Goal: Information Seeking & Learning: Find specific fact

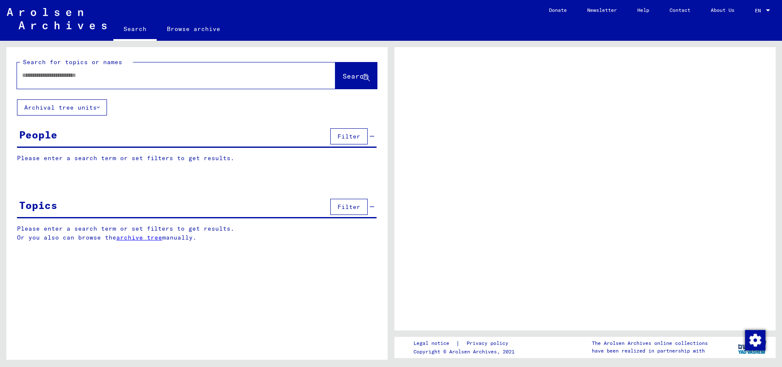
click at [82, 106] on button "Archival tree units" at bounding box center [62, 107] width 90 height 16
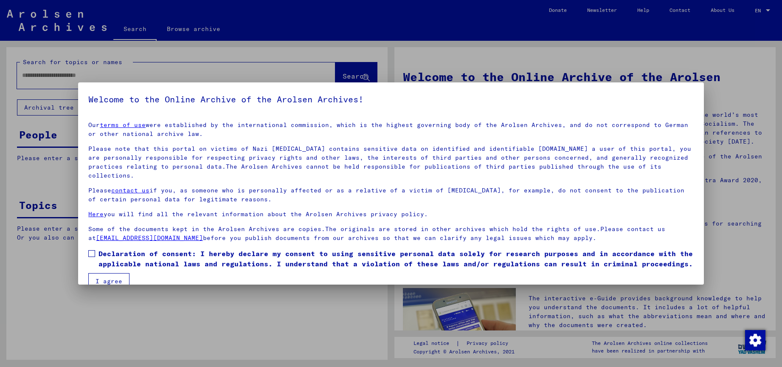
click at [85, 83] on mat-dialog-container "Welcome to the Online Archive of the Arolsen Archives! Our terms of use were es…" at bounding box center [391, 183] width 626 height 202
click at [88, 242] on mat-dialog-content "Our terms of use were established by the international commission, which is the…" at bounding box center [391, 202] width 626 height 175
click at [94, 250] on span at bounding box center [91, 253] width 7 height 7
click at [104, 273] on button "I agree" at bounding box center [108, 281] width 41 height 16
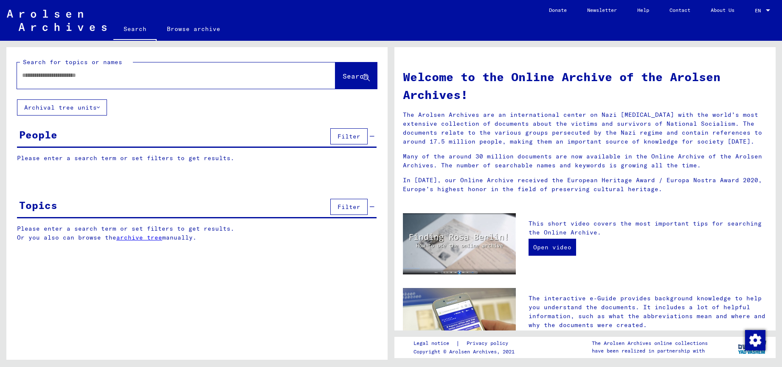
click at [107, 82] on div at bounding box center [163, 75] width 293 height 19
click at [220, 75] on input "text" at bounding box center [166, 75] width 288 height 9
type input "*********"
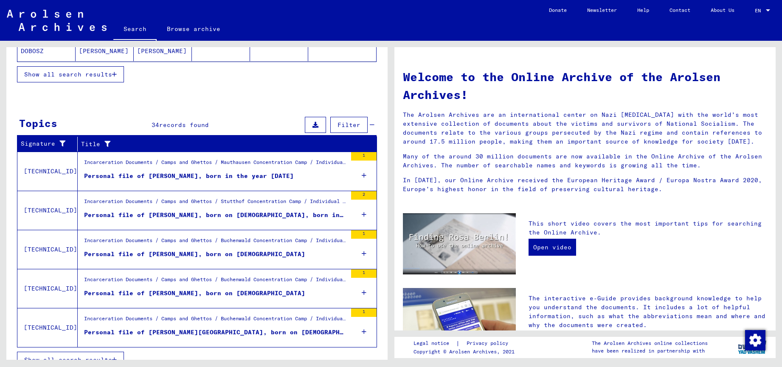
scroll to position [227, 0]
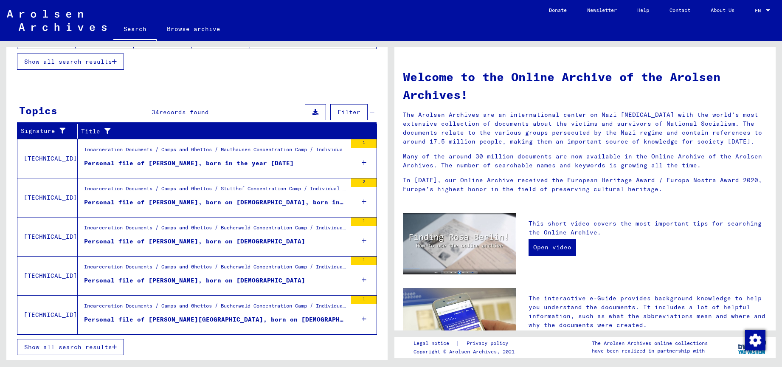
click at [147, 233] on div "Incarceration Documents / Camps and Ghettos / Buchenwald Concentration Camp / I…" at bounding box center [215, 230] width 263 height 12
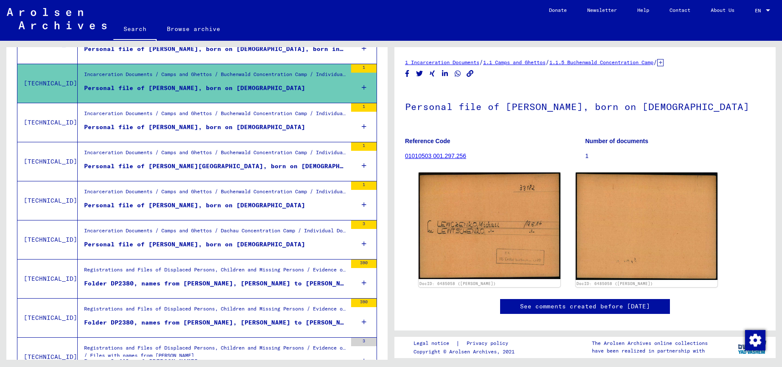
scroll to position [133, 0]
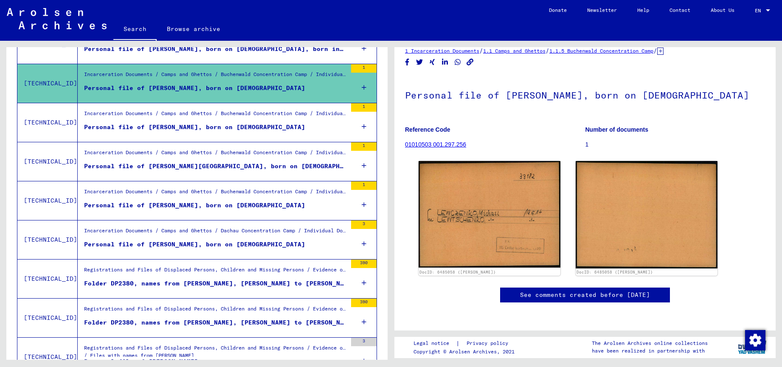
click at [234, 117] on div "Incarceration Documents / Camps and Ghettos / Buchenwald Concentration Camp / I…" at bounding box center [215, 116] width 263 height 12
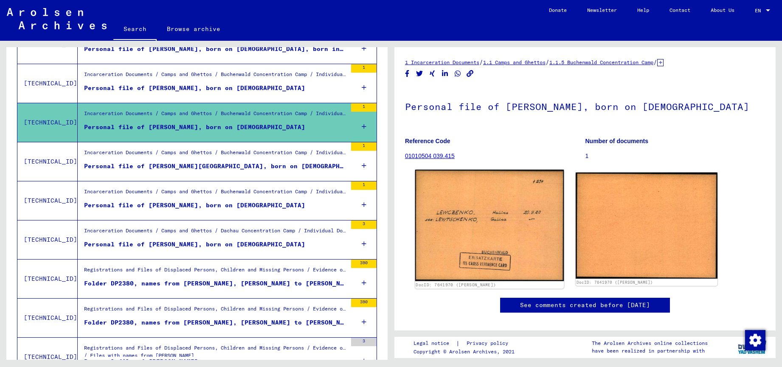
scroll to position [61, 0]
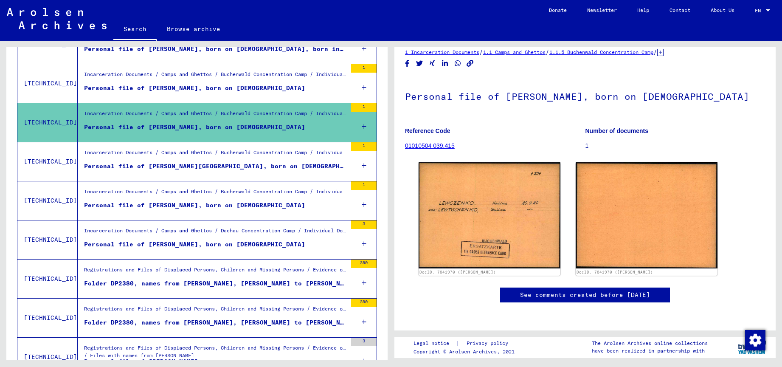
click at [240, 156] on div "Incarceration Documents / Camps and Ghettos / Buchenwald Concentration Camp / I…" at bounding box center [215, 155] width 263 height 12
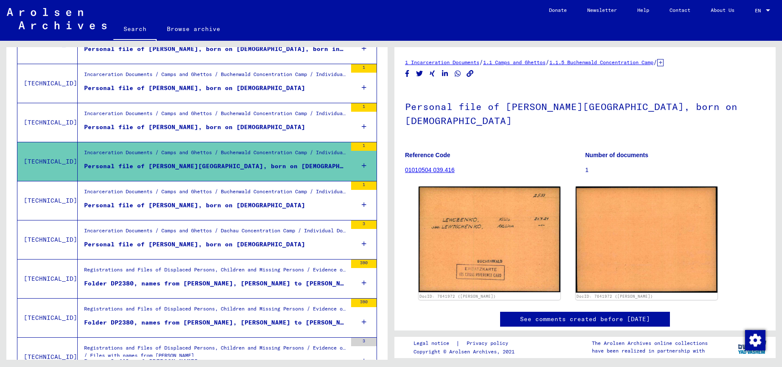
click at [233, 197] on div "Incarceration Documents / Camps and Ghettos / Buchenwald Concentration Camp / I…" at bounding box center [215, 194] width 263 height 12
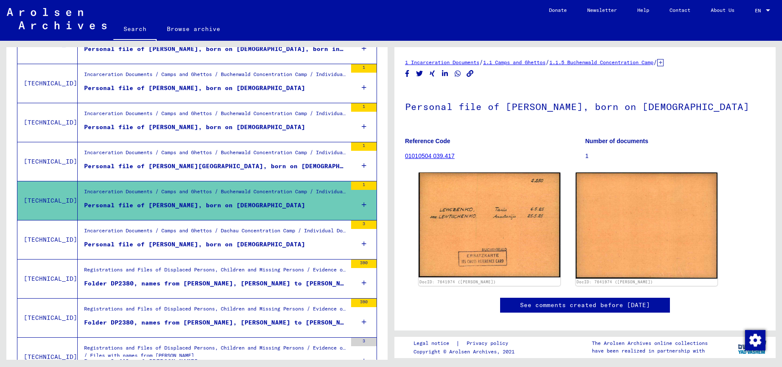
click at [238, 239] on figure "Incarceration Documents / Camps and Ghettos / Dachau Concentration Camp / Indiv…" at bounding box center [215, 233] width 263 height 13
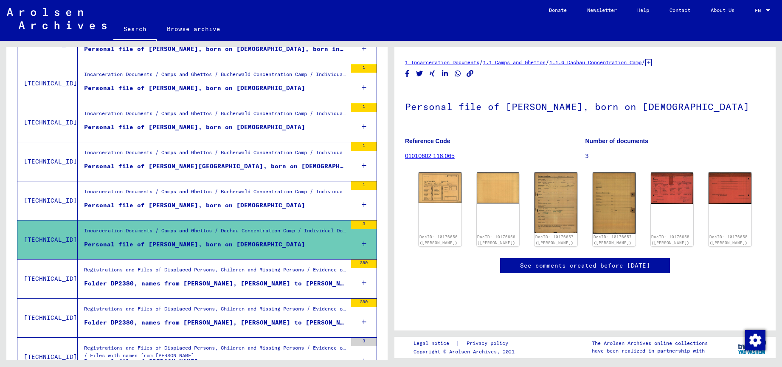
scroll to position [293, 0]
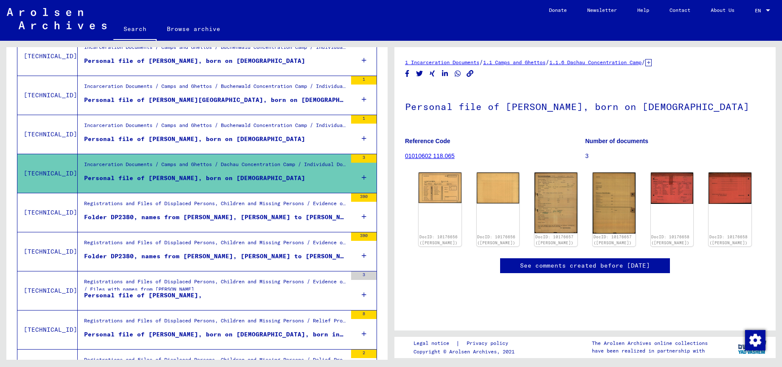
click at [246, 214] on div "Folder DP2380, names from [PERSON_NAME], [PERSON_NAME] to [PERSON_NAME] (1)" at bounding box center [215, 217] width 263 height 9
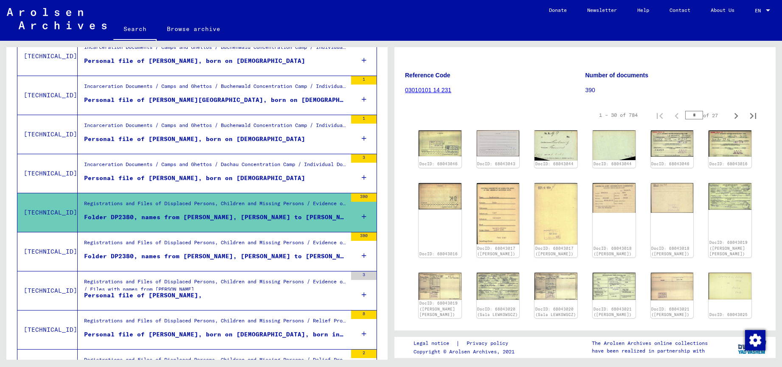
scroll to position [141, 0]
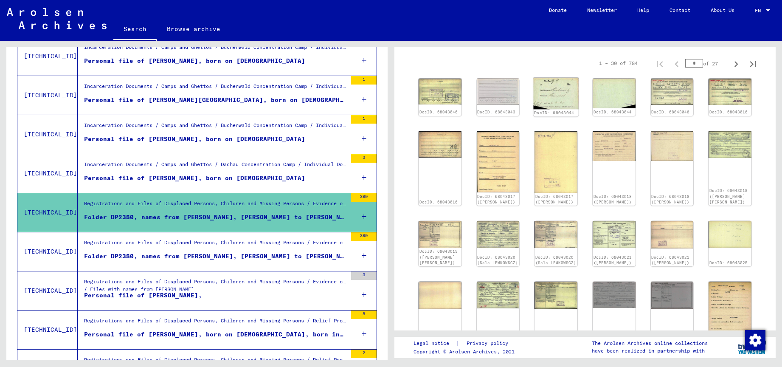
click at [554, 84] on img at bounding box center [556, 93] width 45 height 31
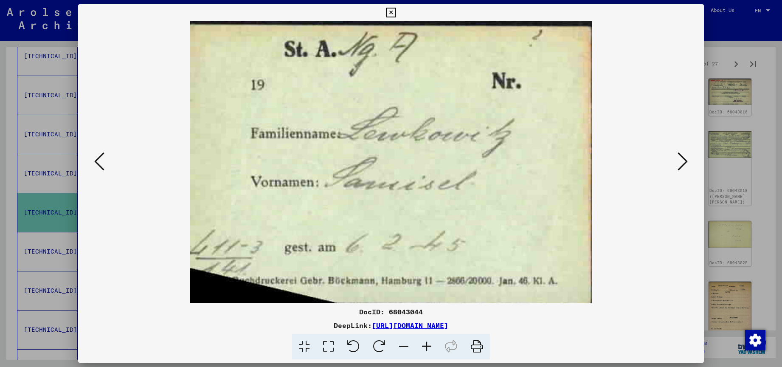
click at [396, 13] on icon at bounding box center [391, 13] width 10 height 10
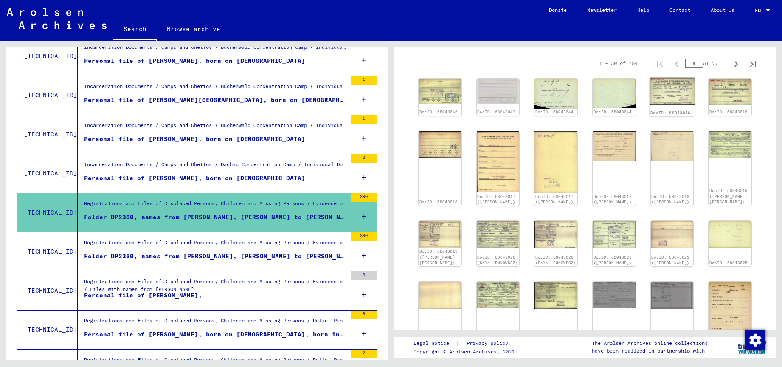
click at [677, 87] on img at bounding box center [672, 92] width 45 height 28
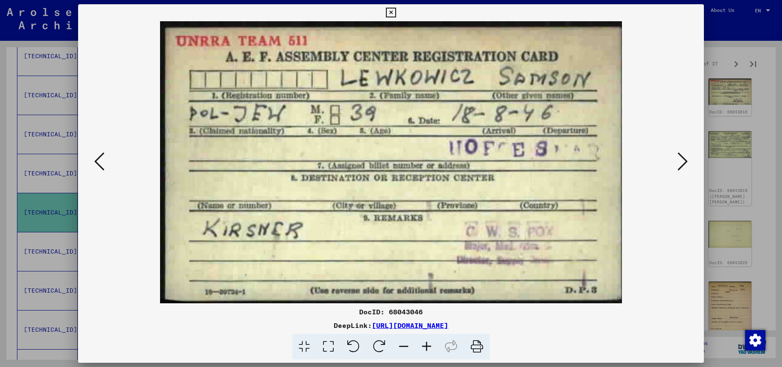
click at [396, 11] on icon at bounding box center [391, 13] width 10 height 10
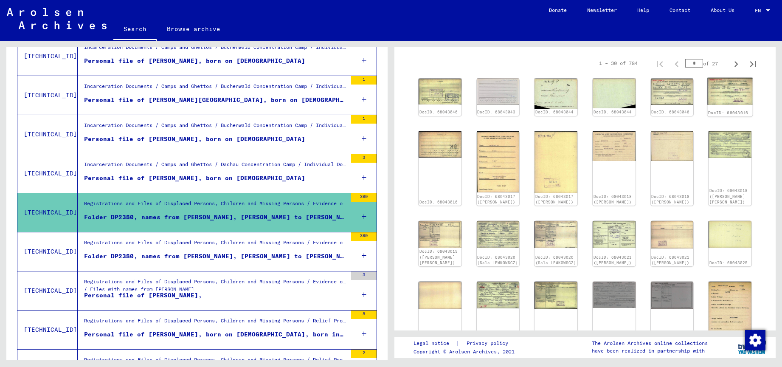
click at [723, 91] on img at bounding box center [730, 92] width 45 height 28
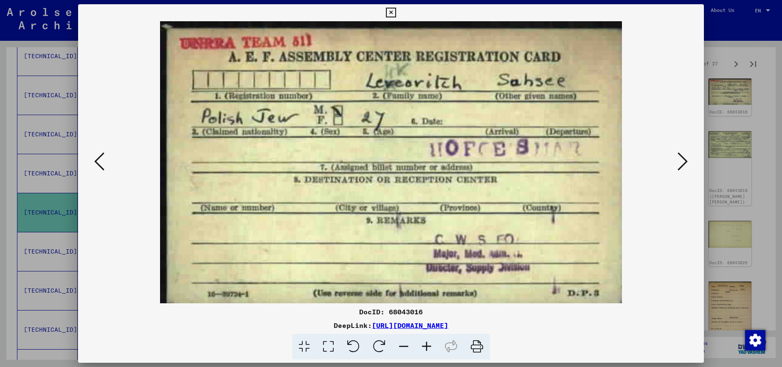
click at [396, 14] on icon at bounding box center [391, 13] width 10 height 10
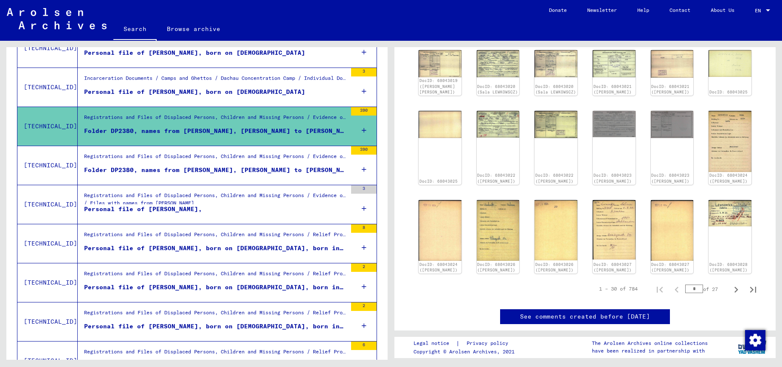
scroll to position [384, 0]
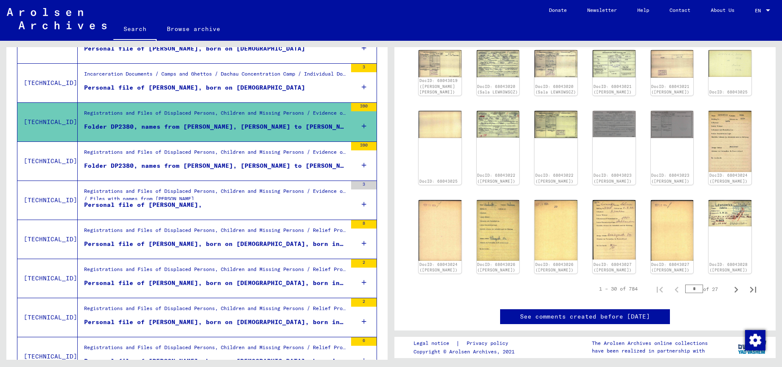
click at [248, 212] on figure "Personal file of [PERSON_NAME]," at bounding box center [215, 206] width 263 height 13
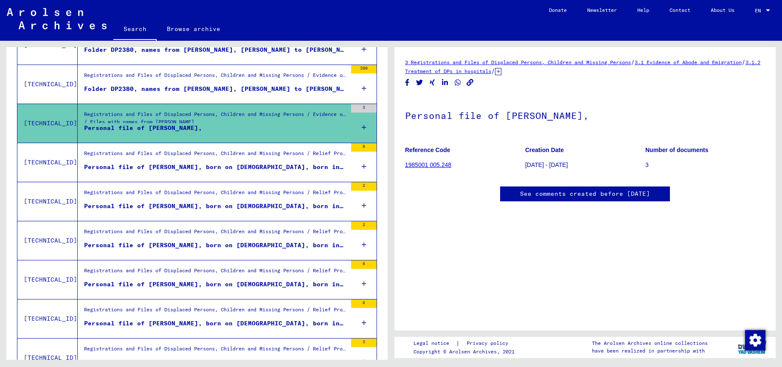
scroll to position [496, 0]
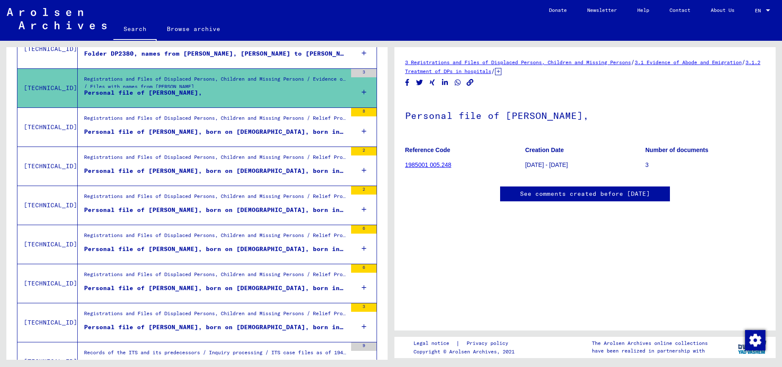
click at [243, 194] on div "Registrations and Files of Displaced Persons, Children and Missing Persons / Re…" at bounding box center [215, 198] width 263 height 12
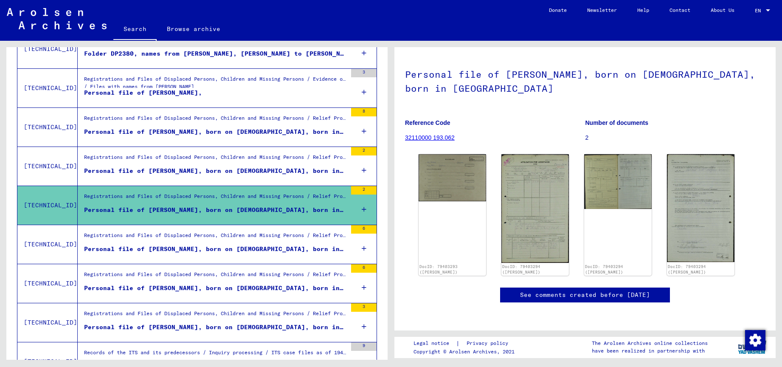
scroll to position [604, 0]
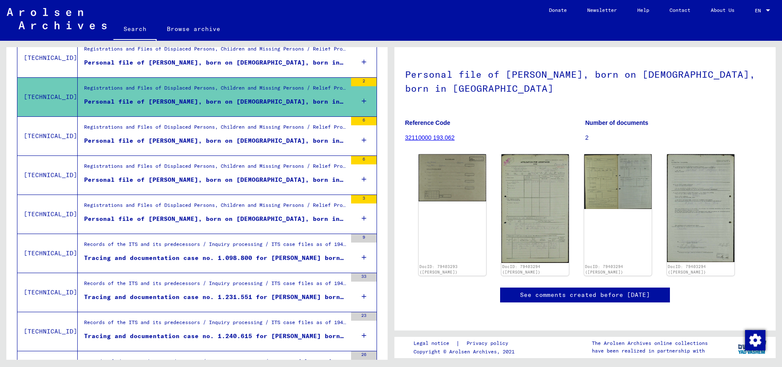
click at [276, 154] on div "Registrations and Files of Displaced Persons, Children and Missing Persons / Re…" at bounding box center [212, 136] width 269 height 39
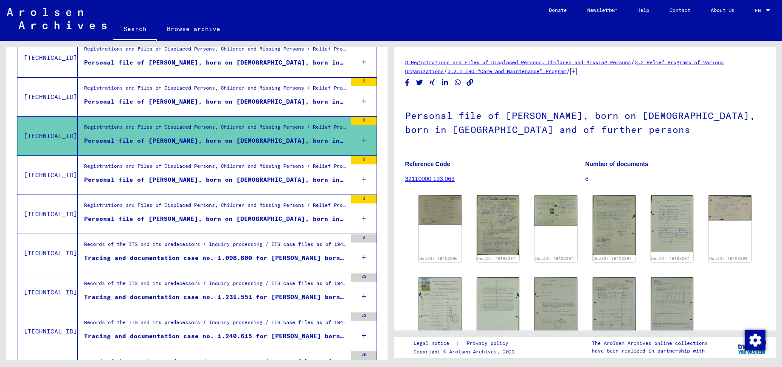
scroll to position [130, 0]
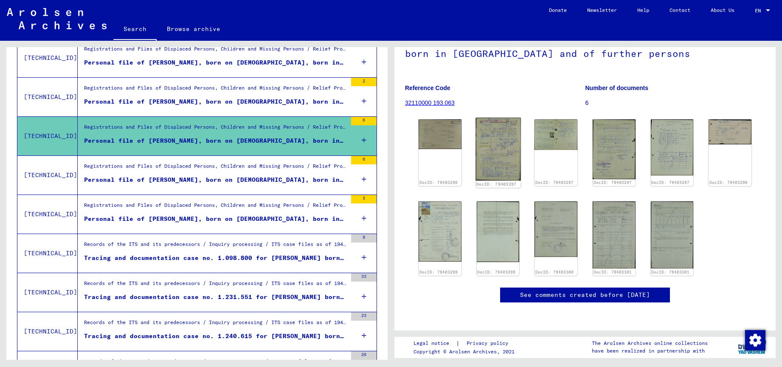
click at [500, 118] on img at bounding box center [498, 149] width 45 height 63
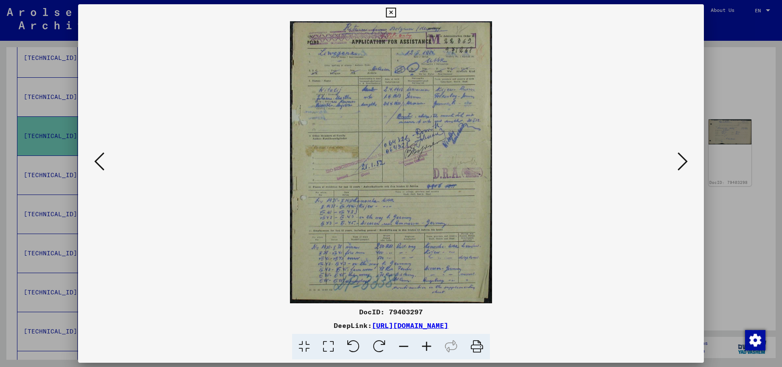
click at [396, 14] on icon at bounding box center [391, 13] width 10 height 10
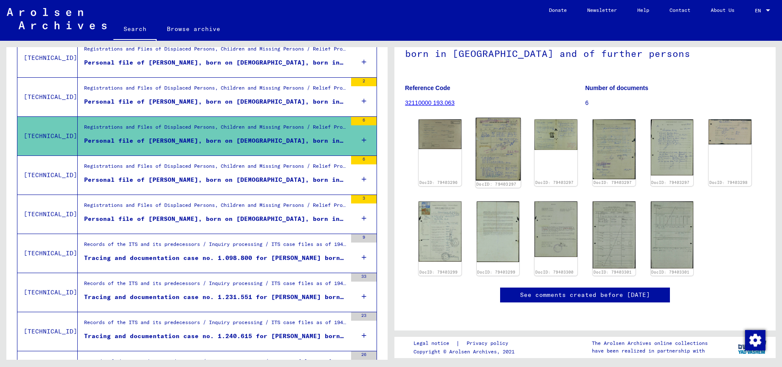
click at [496, 118] on img at bounding box center [498, 149] width 45 height 63
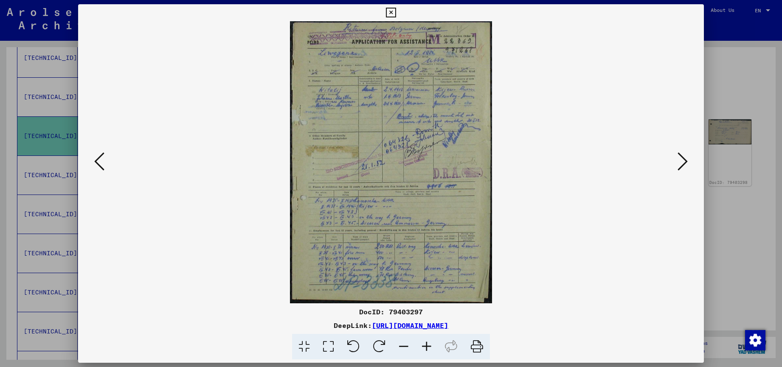
click at [482, 94] on img at bounding box center [391, 162] width 568 height 282
click at [396, 13] on icon at bounding box center [391, 13] width 10 height 10
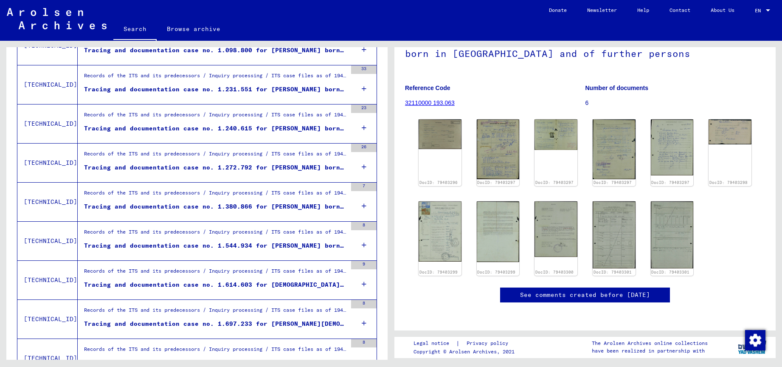
scroll to position [879, 0]
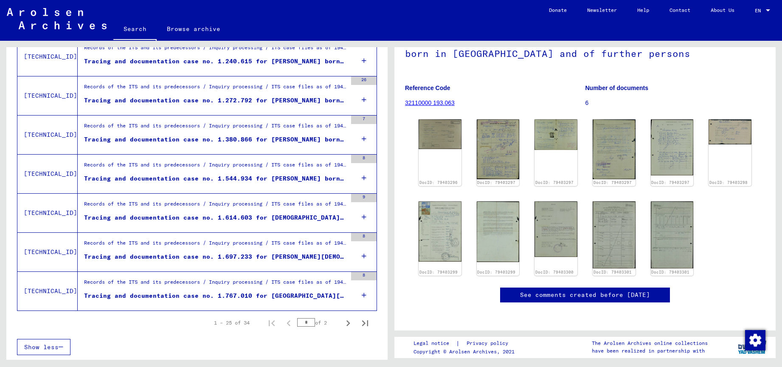
click at [282, 255] on div "Tracing and documentation case no. 1.697.233 for [PERSON_NAME][DEMOGRAPHIC_DATA…" at bounding box center [215, 256] width 263 height 9
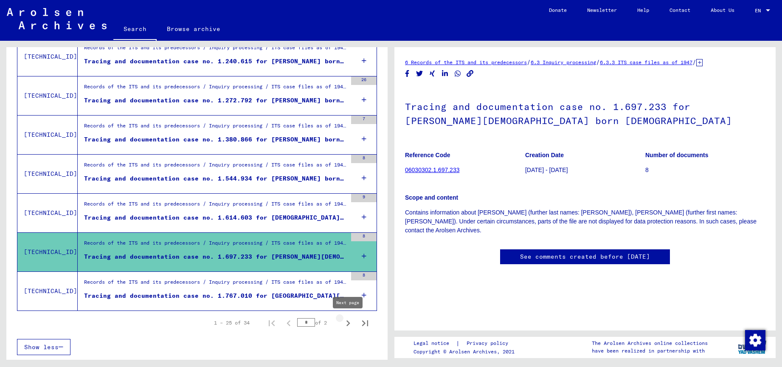
click at [346, 323] on icon "Next page" at bounding box center [348, 323] width 12 height 12
type input "*"
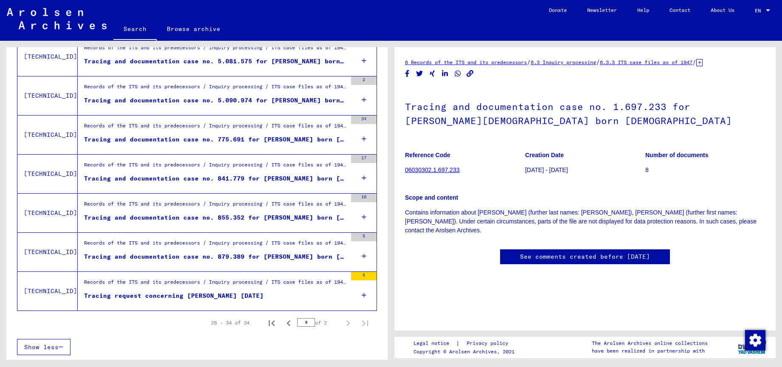
scroll to position [254, 0]
click at [313, 172] on div "Records of the ITS and its predecessors / Inquiry processing / ITS case files a…" at bounding box center [215, 167] width 263 height 12
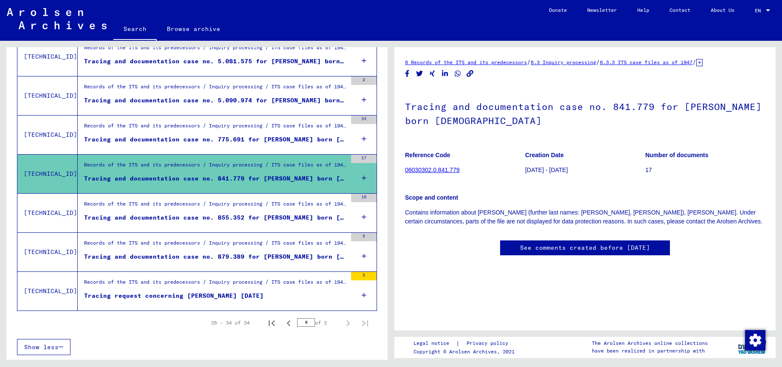
click at [310, 146] on figure "Tracing and documentation case no. 775.691 for [PERSON_NAME] born [DEMOGRAPHIC_…" at bounding box center [215, 141] width 263 height 13
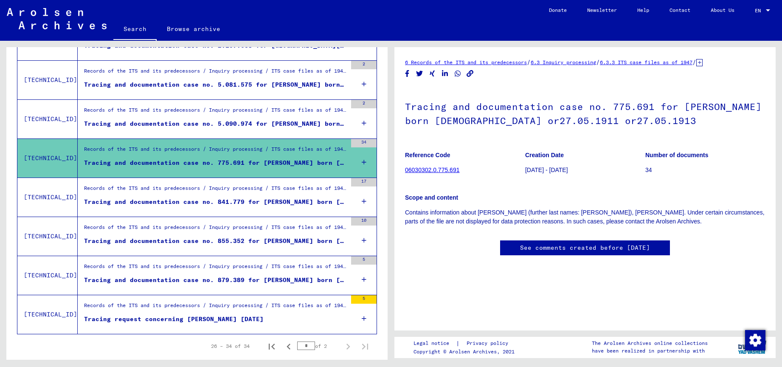
scroll to position [230, 0]
click at [286, 117] on div "Records of the ITS and its predecessors / Inquiry processing / ITS case files a…" at bounding box center [215, 113] width 263 height 12
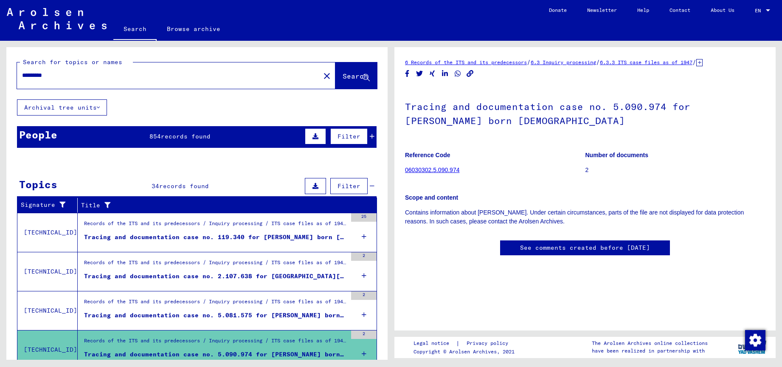
click at [160, 78] on input "*********" at bounding box center [168, 75] width 293 height 9
type input "*"
type input "*****"
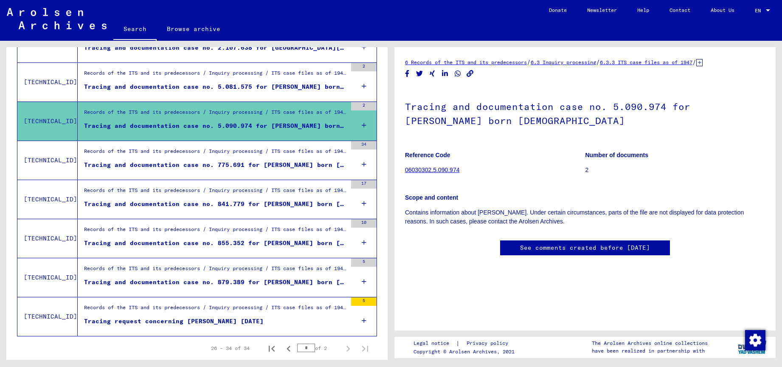
scroll to position [254, 0]
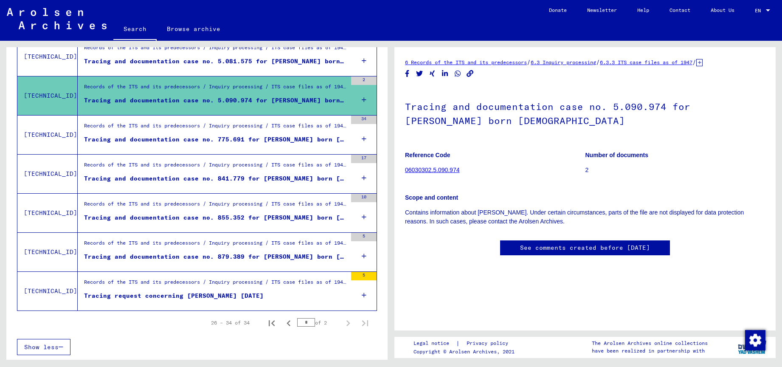
click at [300, 181] on div "Tracing and documentation case no. 841.779 for [PERSON_NAME] born [DEMOGRAPHIC_…" at bounding box center [215, 178] width 263 height 9
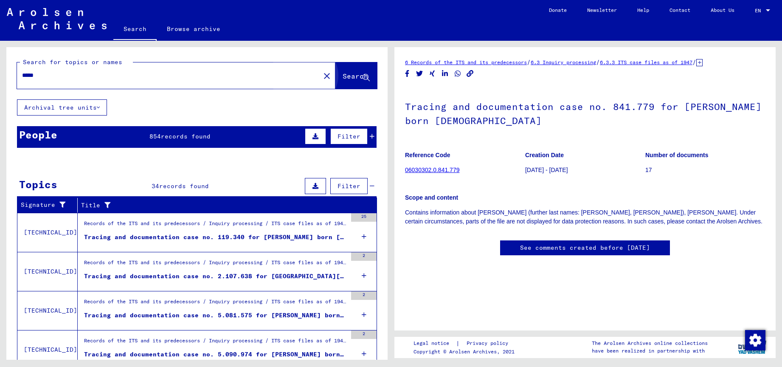
click at [339, 86] on button "Search" at bounding box center [357, 75] width 42 height 26
